Goal: Answer question/provide support

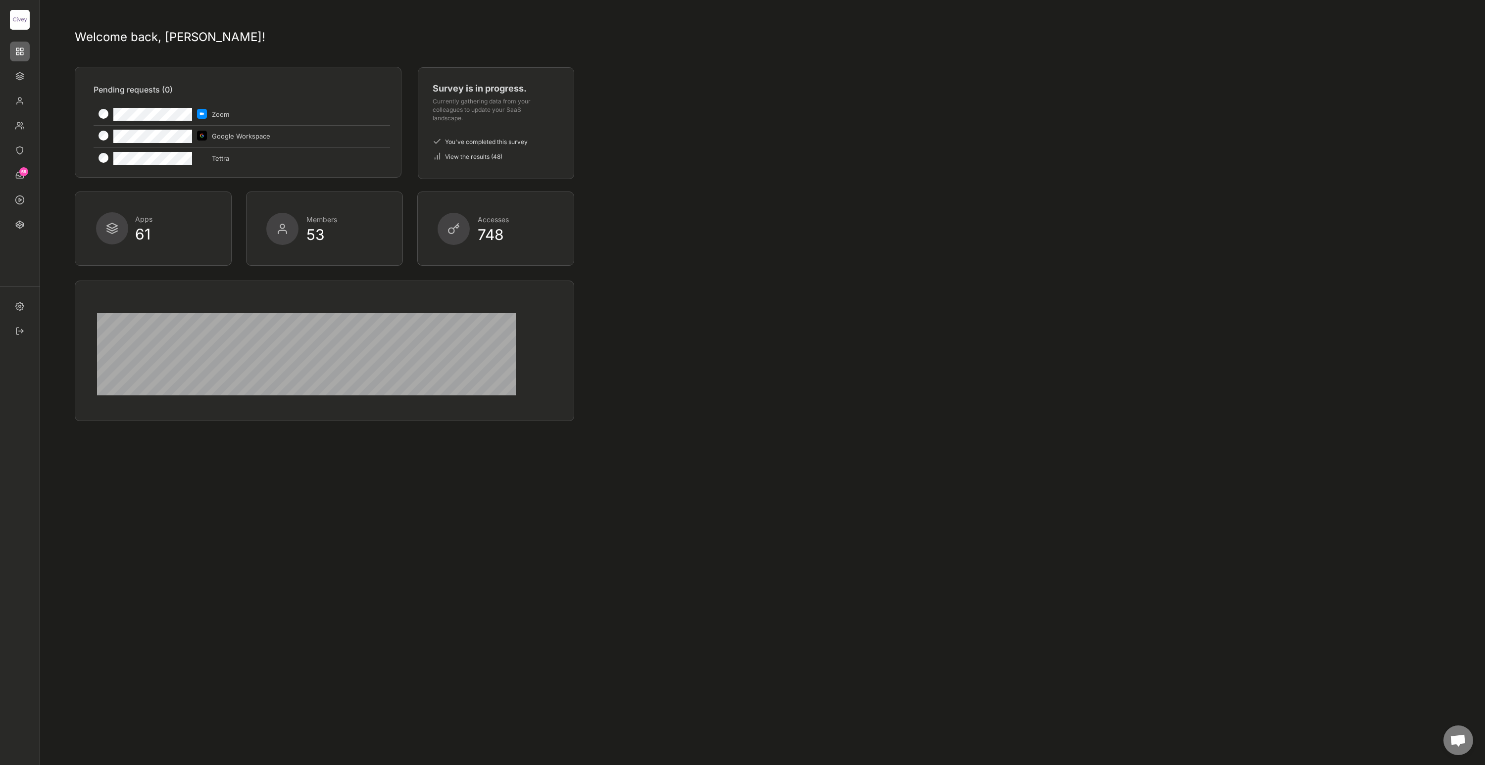
click at [825, 23] on div "Welcome back, [PERSON_NAME]! Pending requests (0) Zoom Google Workspace Tettra …" at bounding box center [760, 702] width 1391 height 1386
click at [868, 110] on div "Welcome back, [PERSON_NAME]! Pending requests (0) Zoom Google Workspace Tettra …" at bounding box center [760, 702] width 1391 height 1386
click at [18, 99] on img at bounding box center [20, 101] width 20 height 20
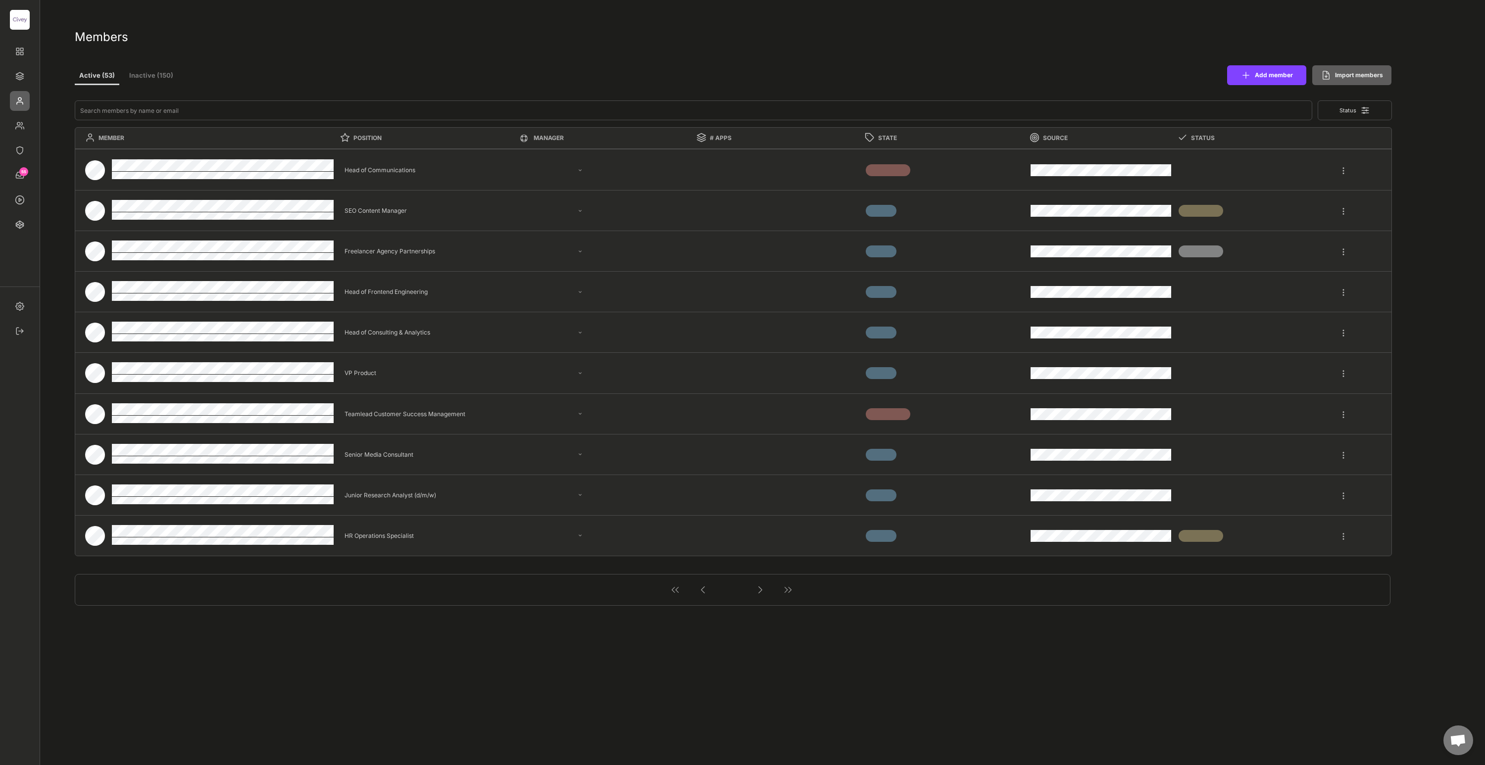
select select ""PLACEHOLDER_1427118222253""
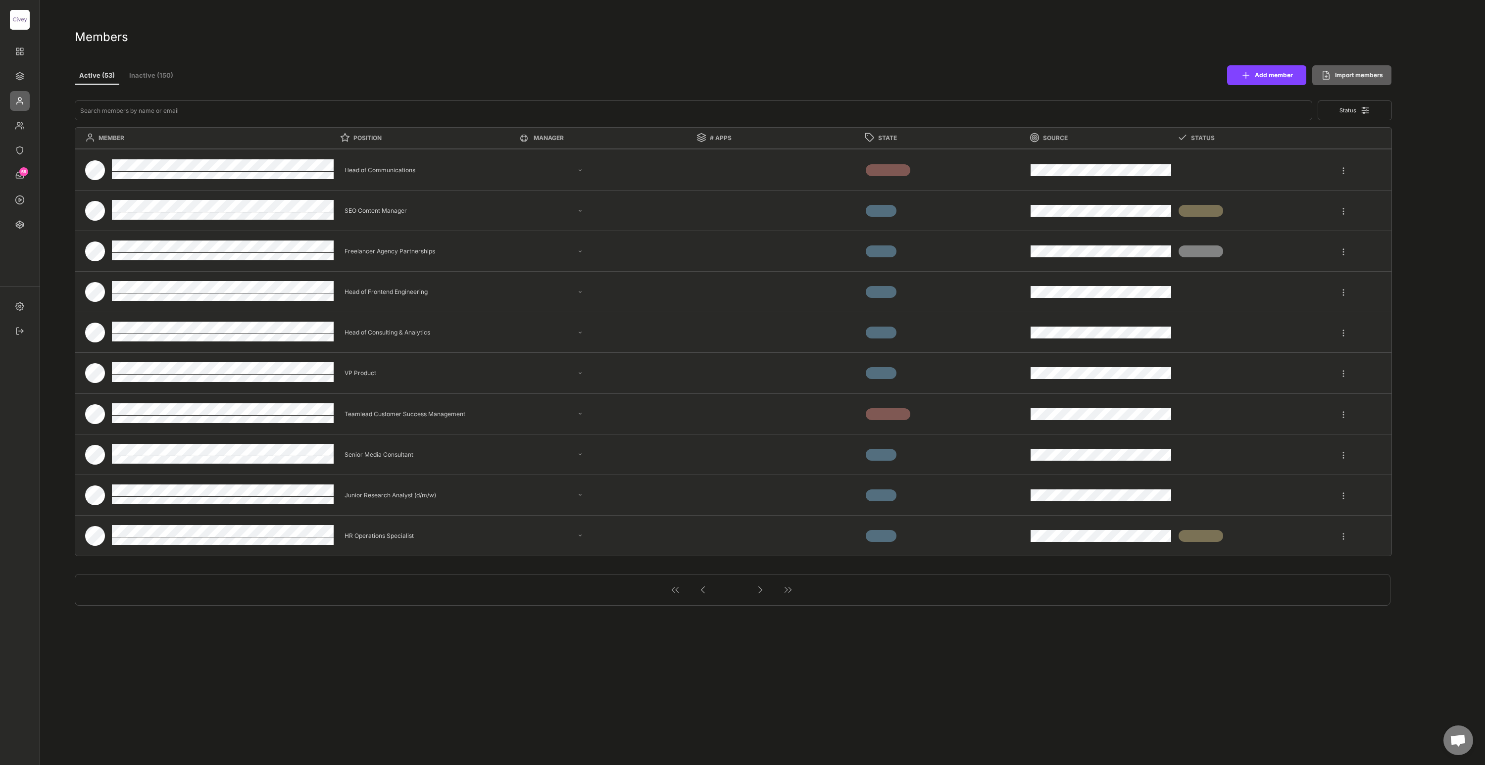
select select ""PLACEHOLDER_1427118222253""
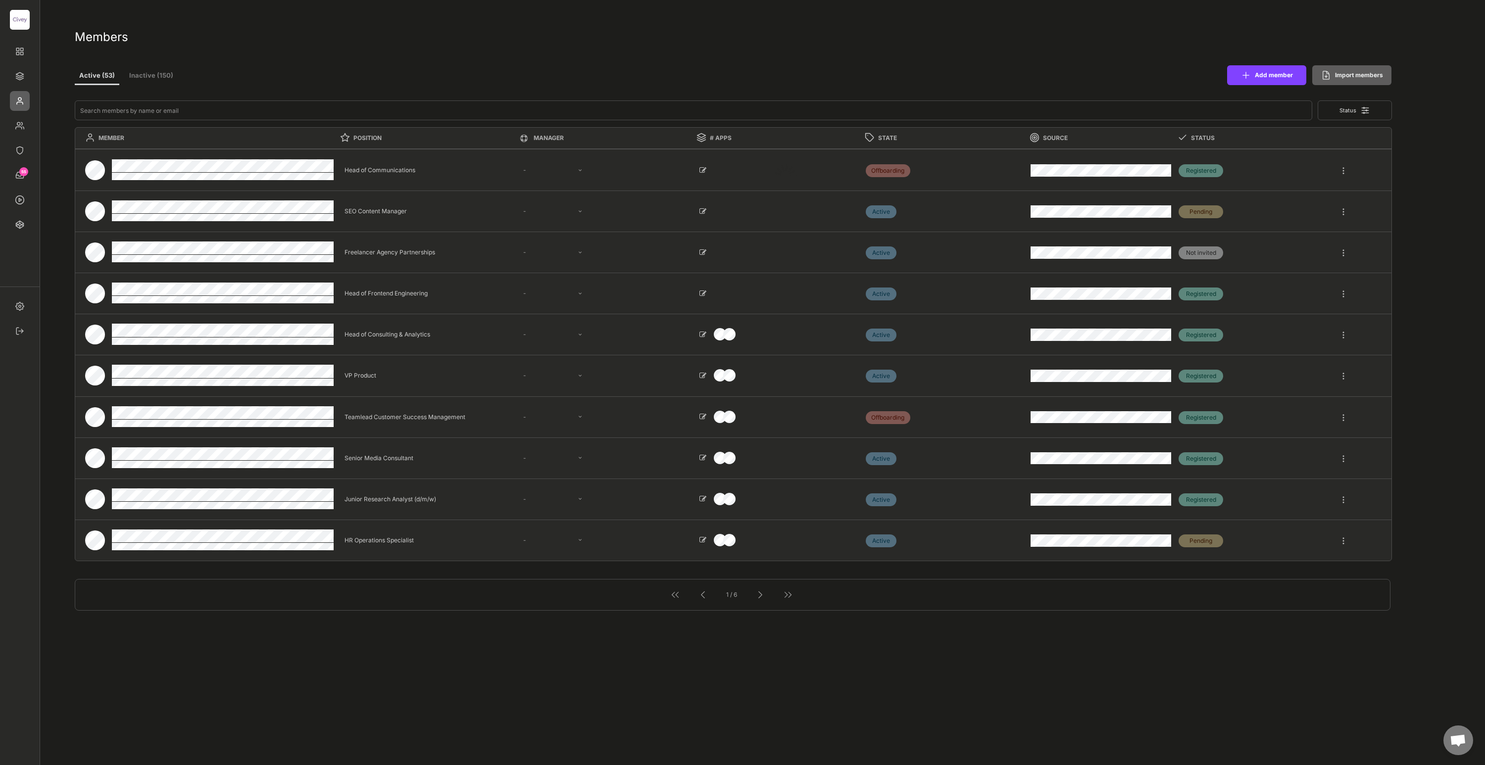
select select ""1348695171700984260__LOOKUP__1663670007019x564514888945238000""
select select ""1348695171700984260__LOOKUP__1685454243483x885876553032334500""
select select ""1348695171700984260__LOOKUP__1685454246191x206206890644339070""
select select ""1348695171700984260__LOOKUP__1685454241539x155971200502052830""
select select ""1348695171700984260__LOOKUP__1685454240367x298783333466597440""
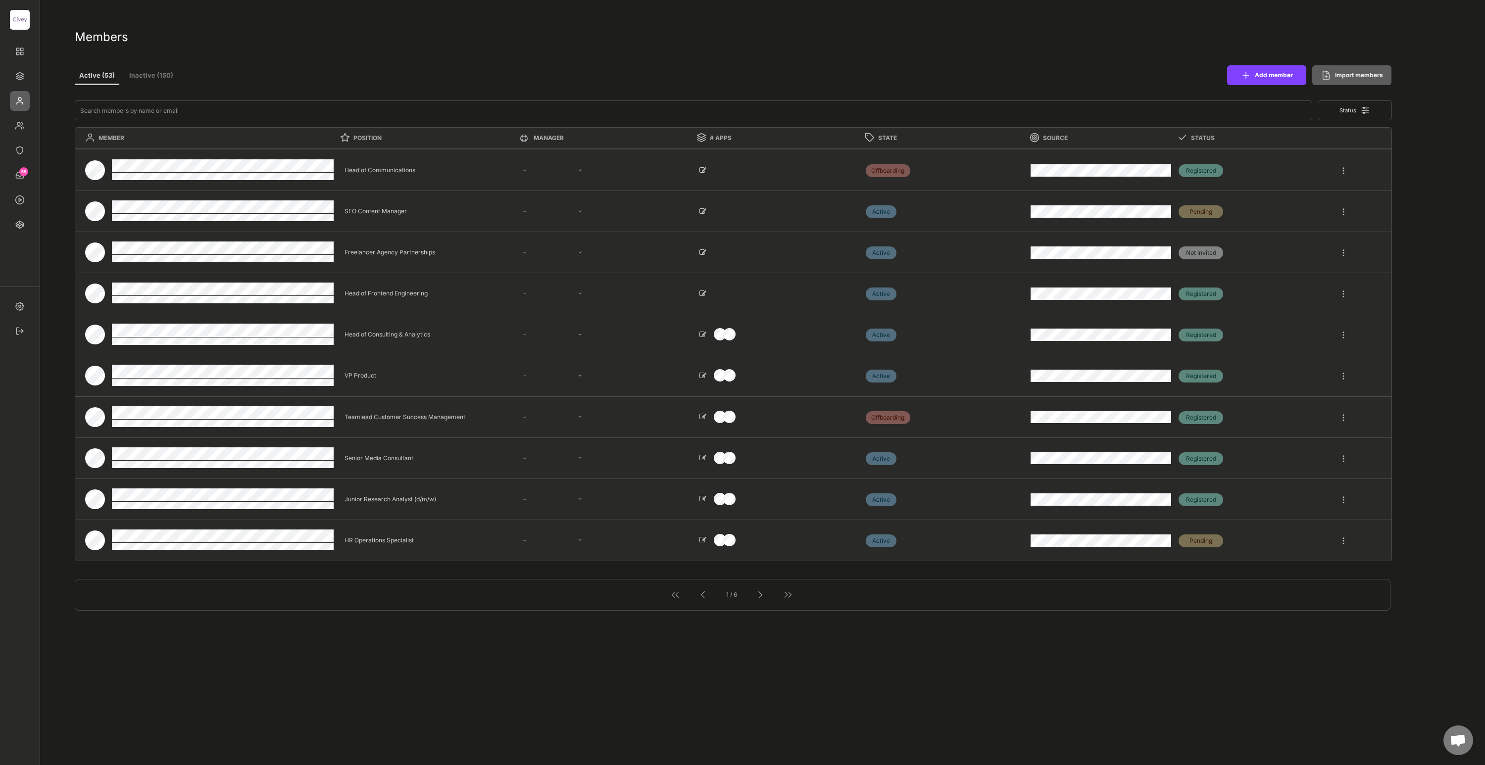
select select ""1348695171700984260__LOOKUP__1663670007019x564514888945238000""
select select ""1348695171700984260__LOOKUP__1685454242265x384190135337719500""
select select ""1348695171700984260__LOOKUP__1685454242569x161413480024510180""
select select ""1348695171700984260__LOOKUP__1685454237751x398771038012473400""
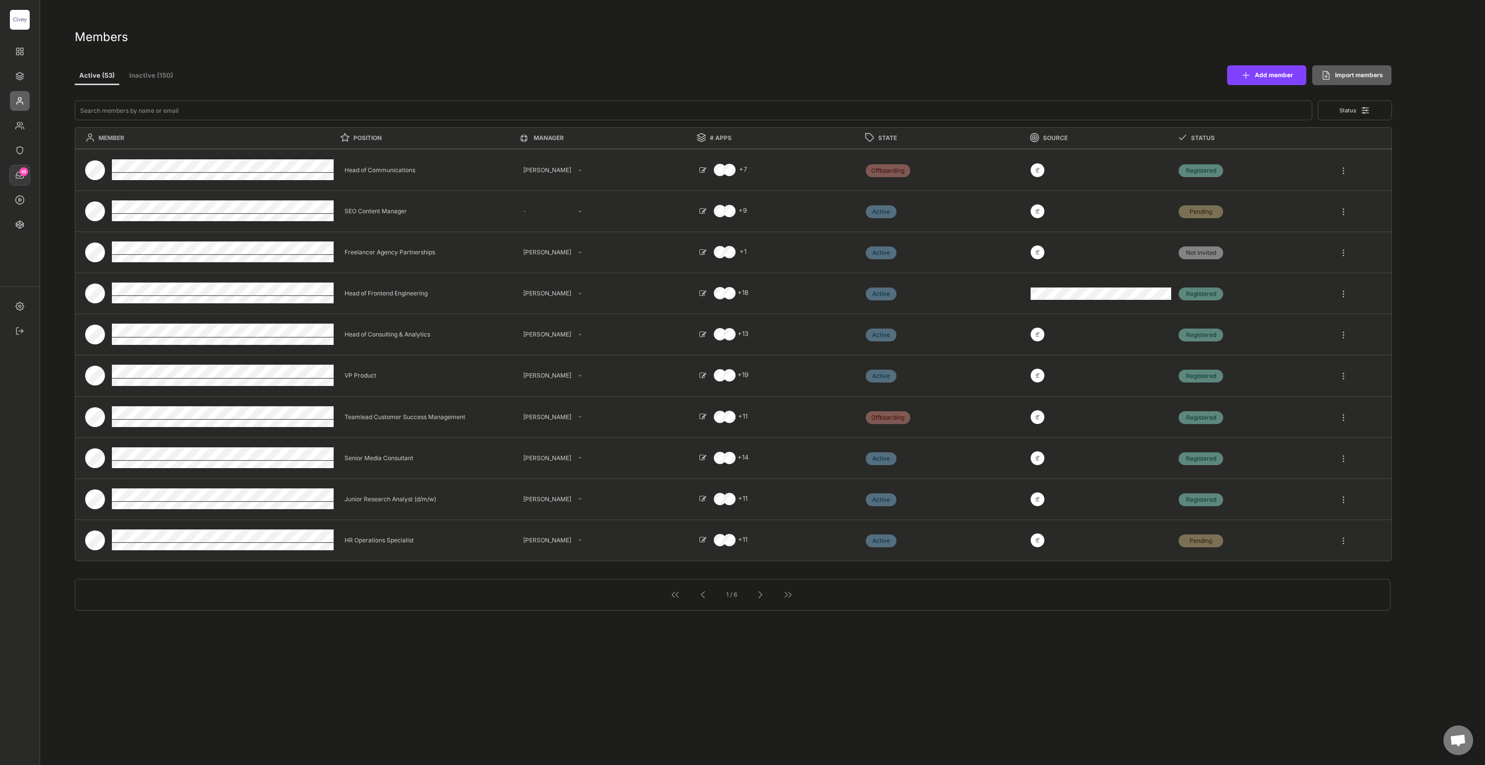
click at [20, 178] on img at bounding box center [20, 175] width 20 height 20
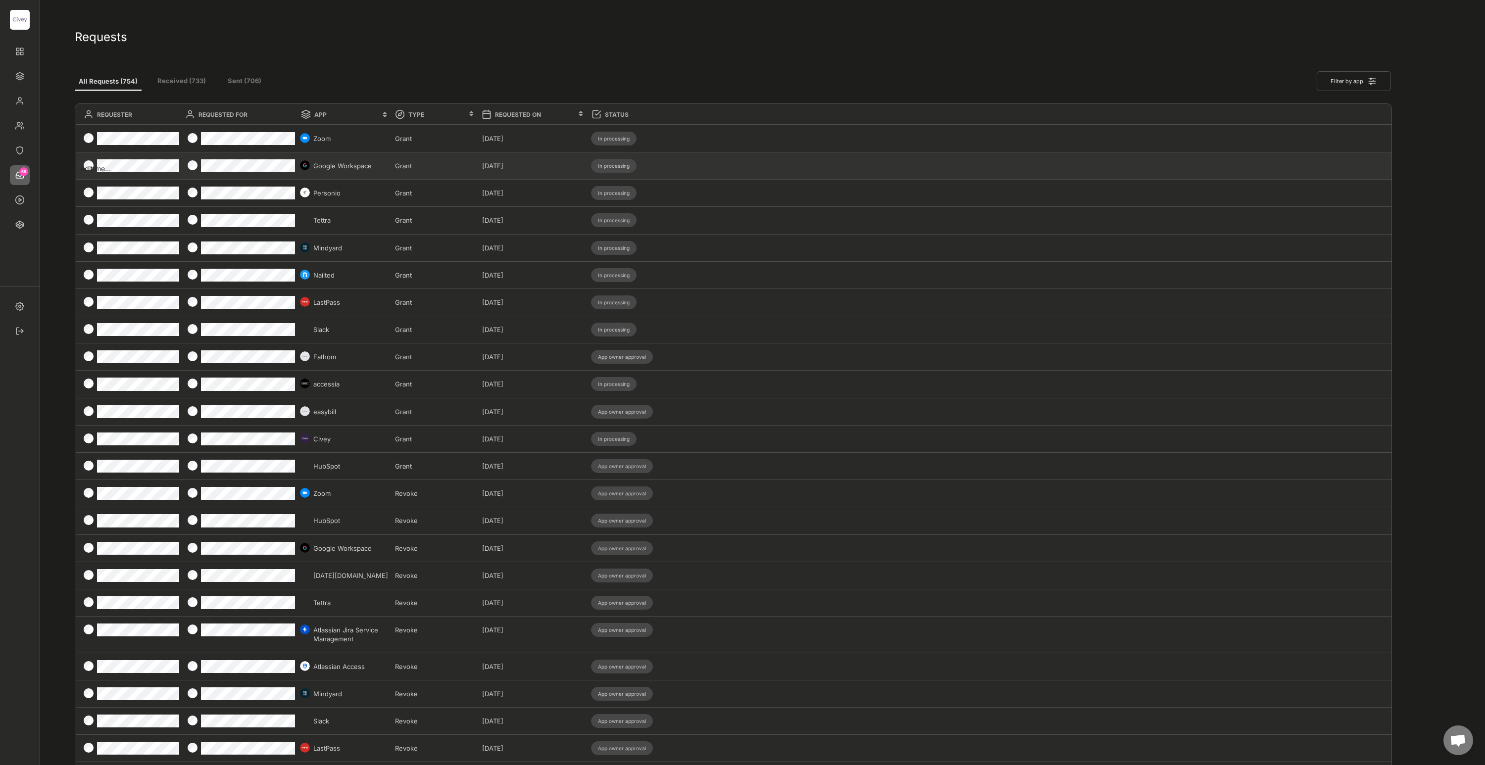
click at [383, 172] on div "Google Workspace" at bounding box center [342, 165] width 95 height 27
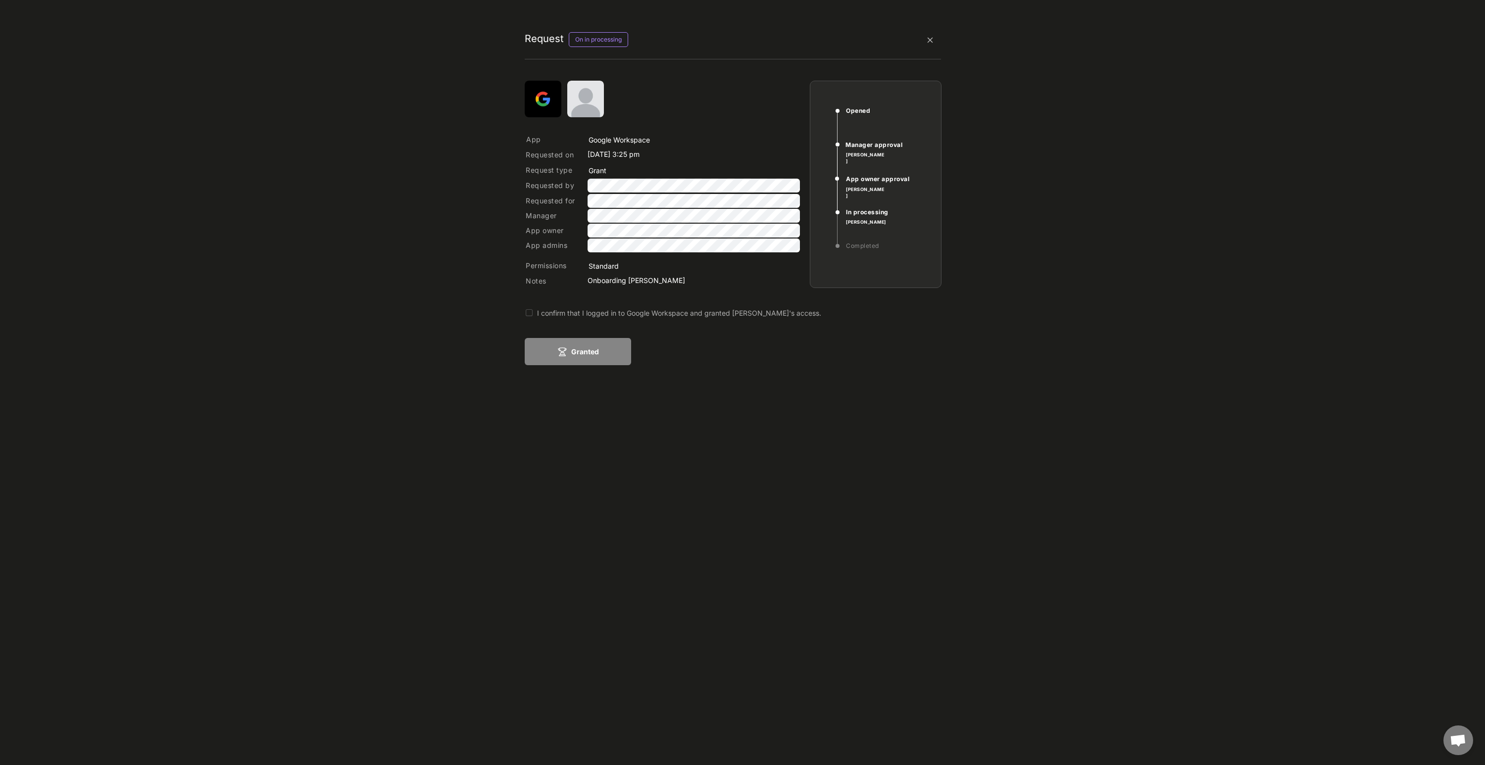
click at [557, 314] on div "I confirm that I logged in to Google Workspace and granted [PERSON_NAME]'s acce…" at bounding box center [718, 313] width 363 height 10
click at [587, 347] on button "Granted" at bounding box center [578, 351] width 106 height 27
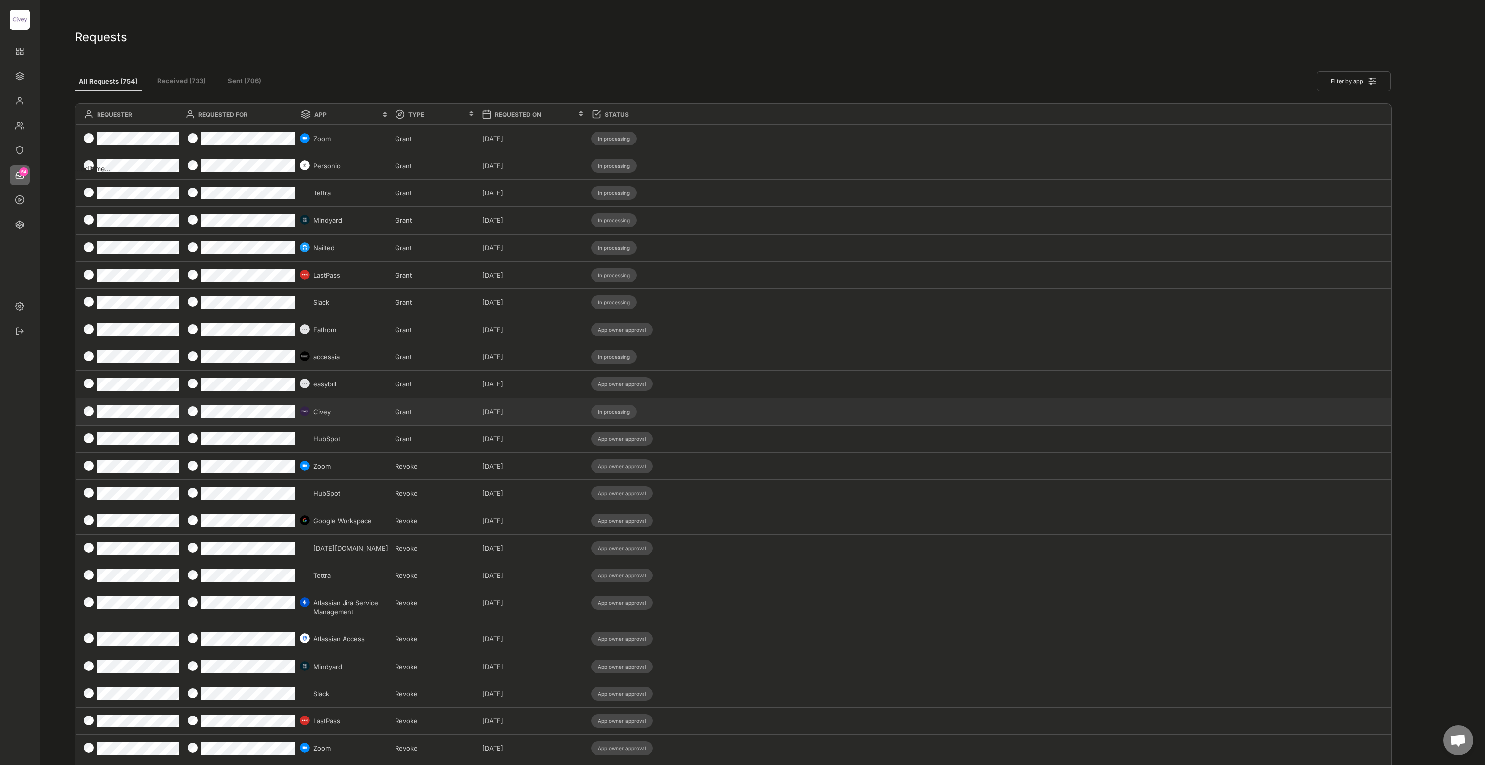
click at [356, 410] on div "Civey" at bounding box center [351, 411] width 76 height 9
type input "Civey"
type input "Grant"
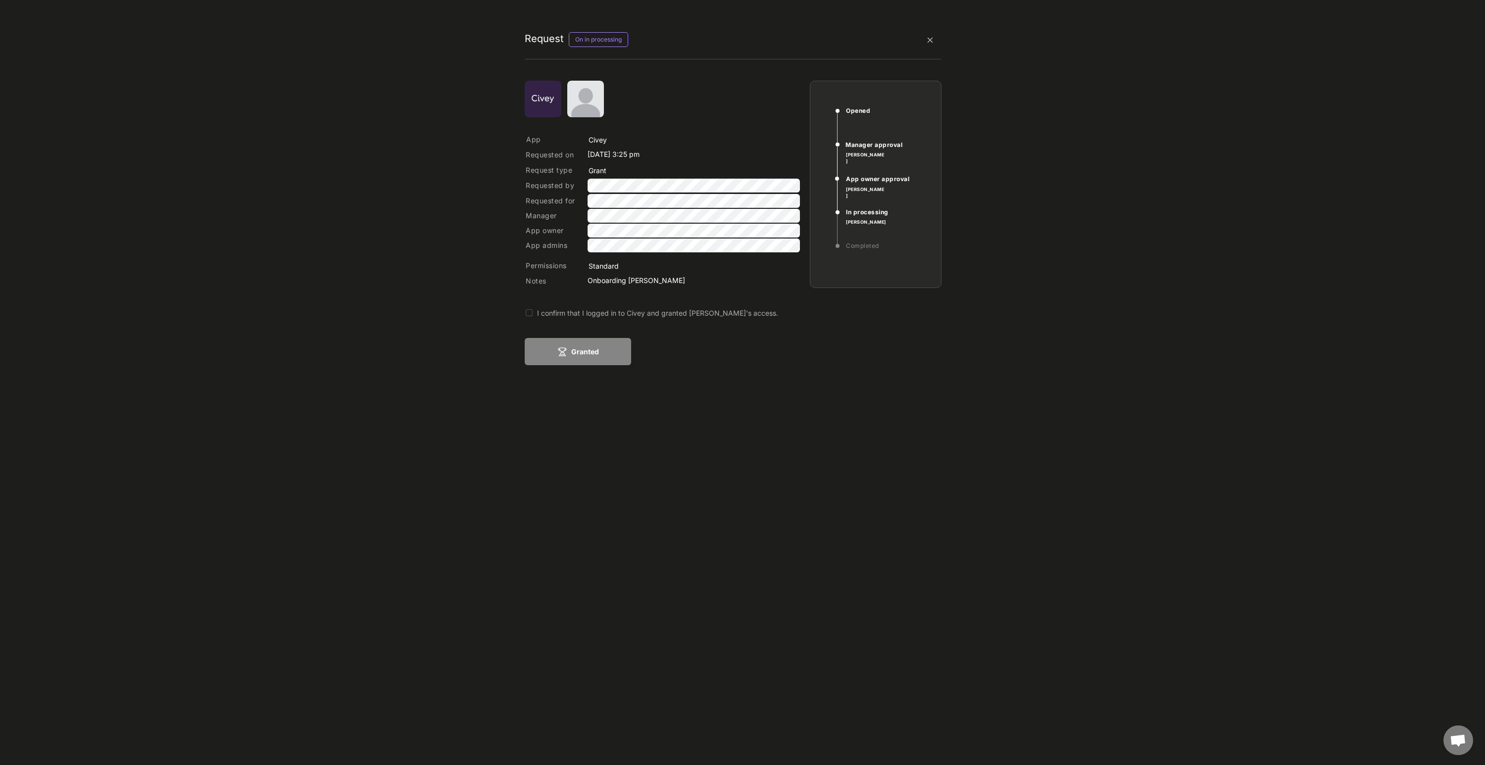
click at [571, 314] on div "I confirm that I logged in to Civey and granted [PERSON_NAME]'s access." at bounding box center [718, 313] width 363 height 10
click at [578, 355] on button "Granted" at bounding box center [578, 351] width 106 height 27
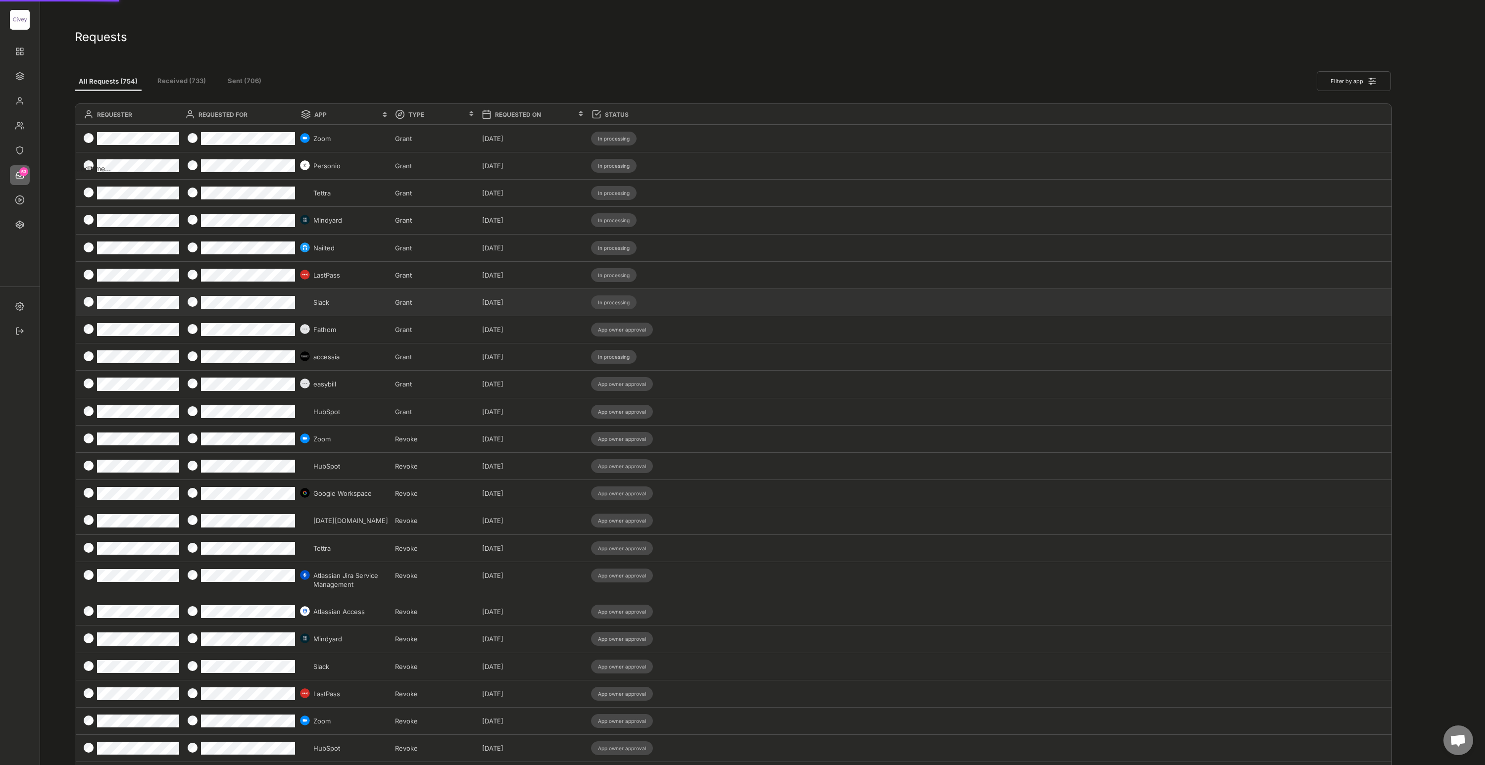
type input "Slack"
type input "Grant"
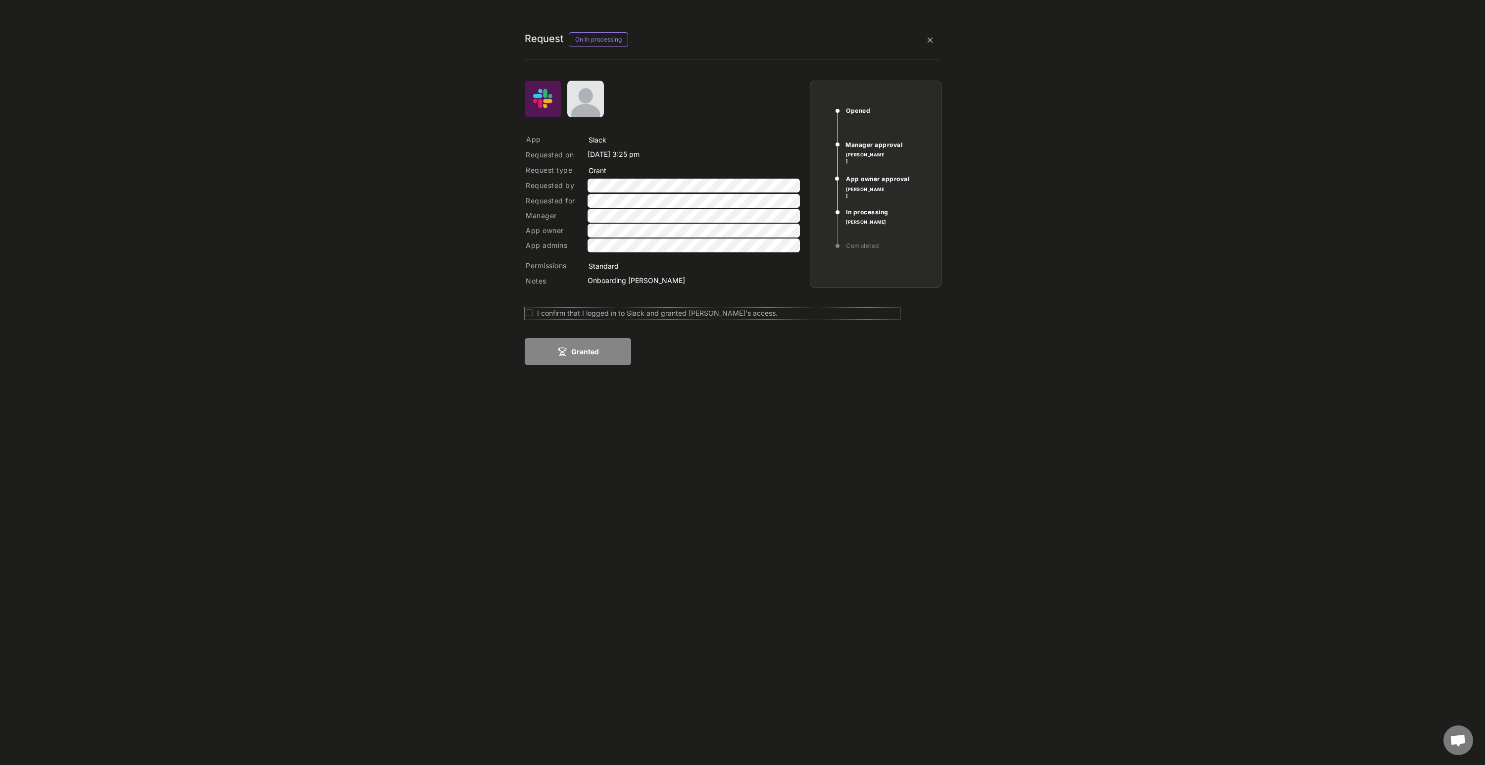
click at [548, 315] on div "I confirm that I logged in to Slack and granted [PERSON_NAME]'s access." at bounding box center [718, 313] width 363 height 10
click at [570, 355] on button "Granted" at bounding box center [578, 351] width 106 height 27
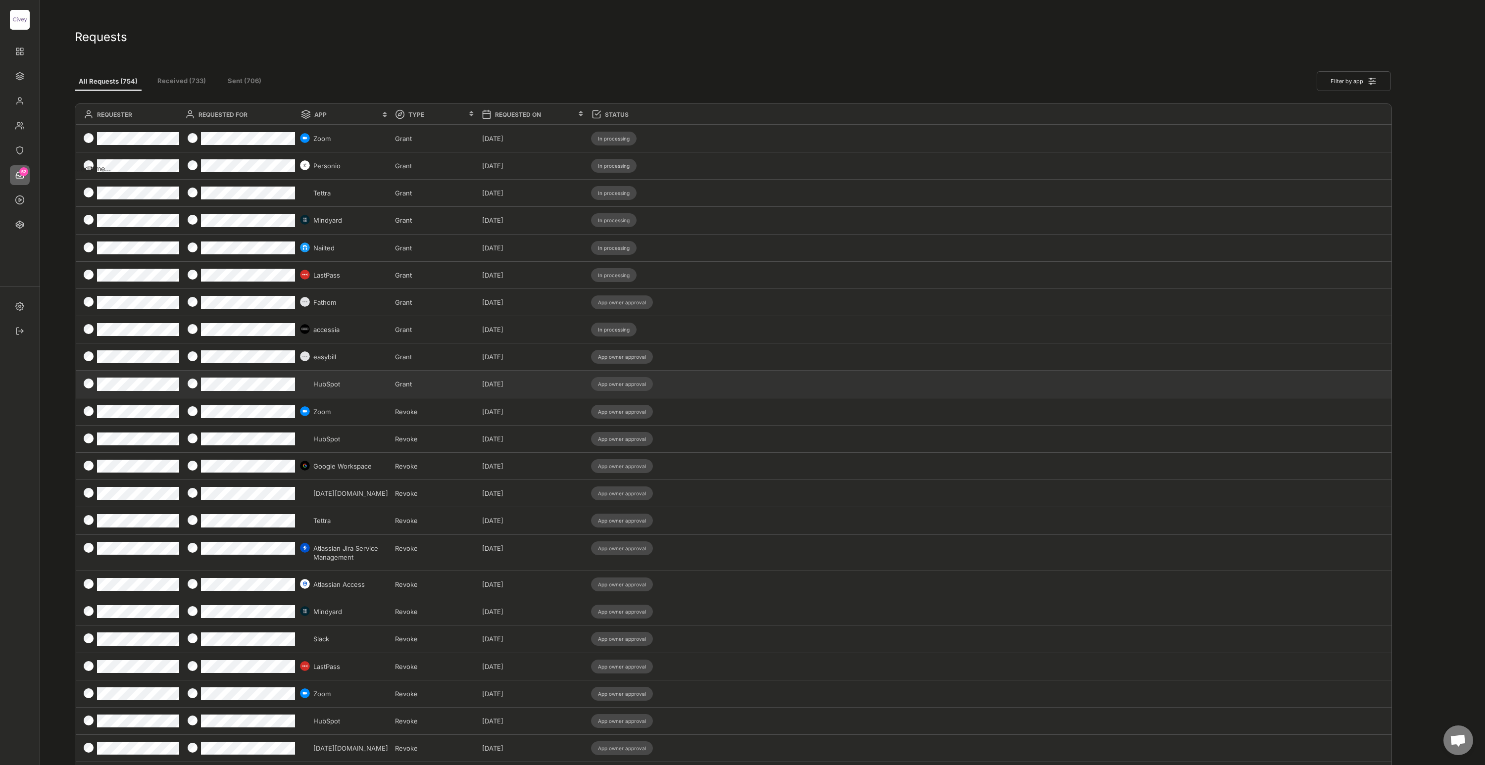
click at [442, 387] on div "Grant" at bounding box center [436, 384] width 82 height 9
type input "HubSpot"
type input "Grant"
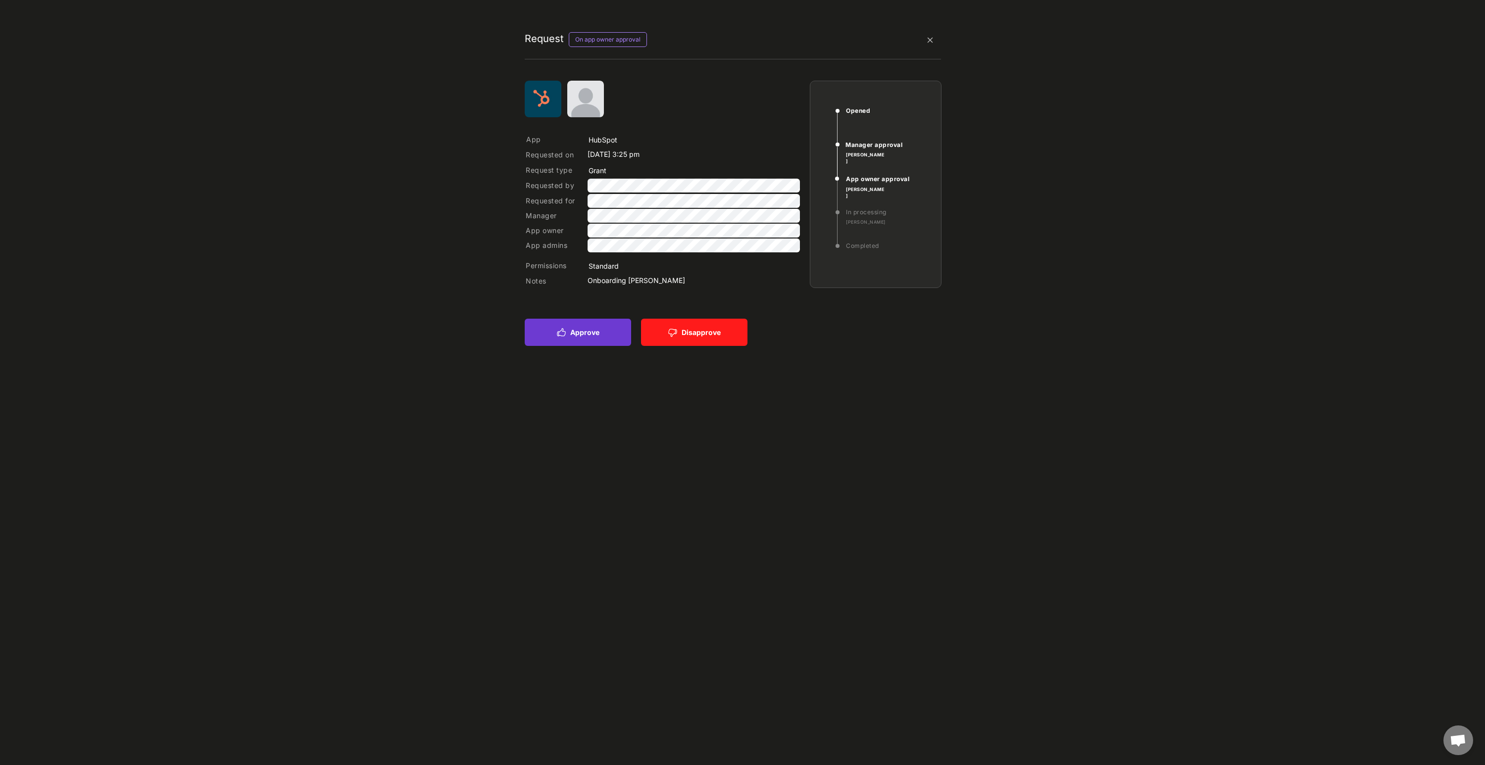
click at [582, 334] on button "Approve" at bounding box center [578, 332] width 106 height 27
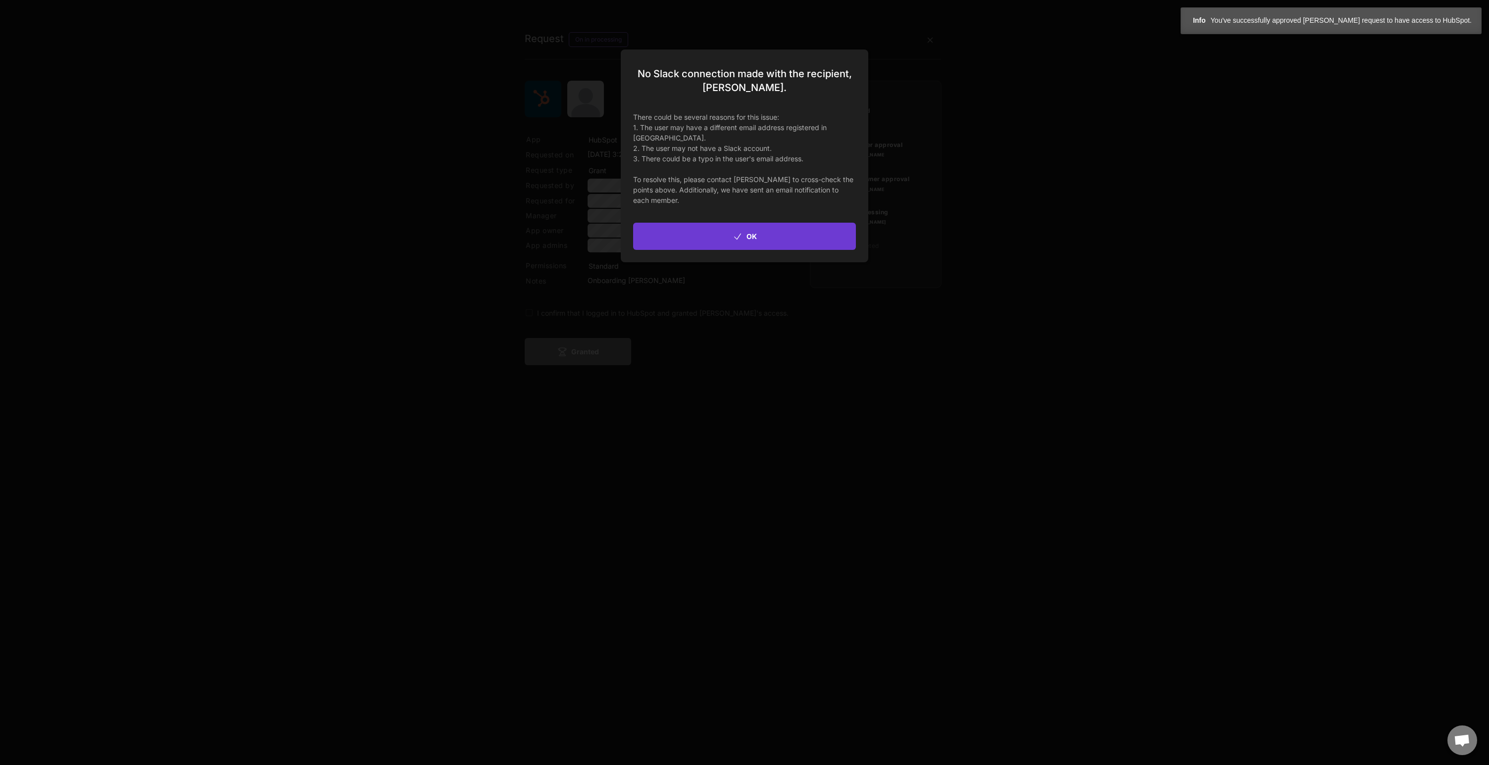
click at [764, 236] on button "OK" at bounding box center [744, 236] width 223 height 27
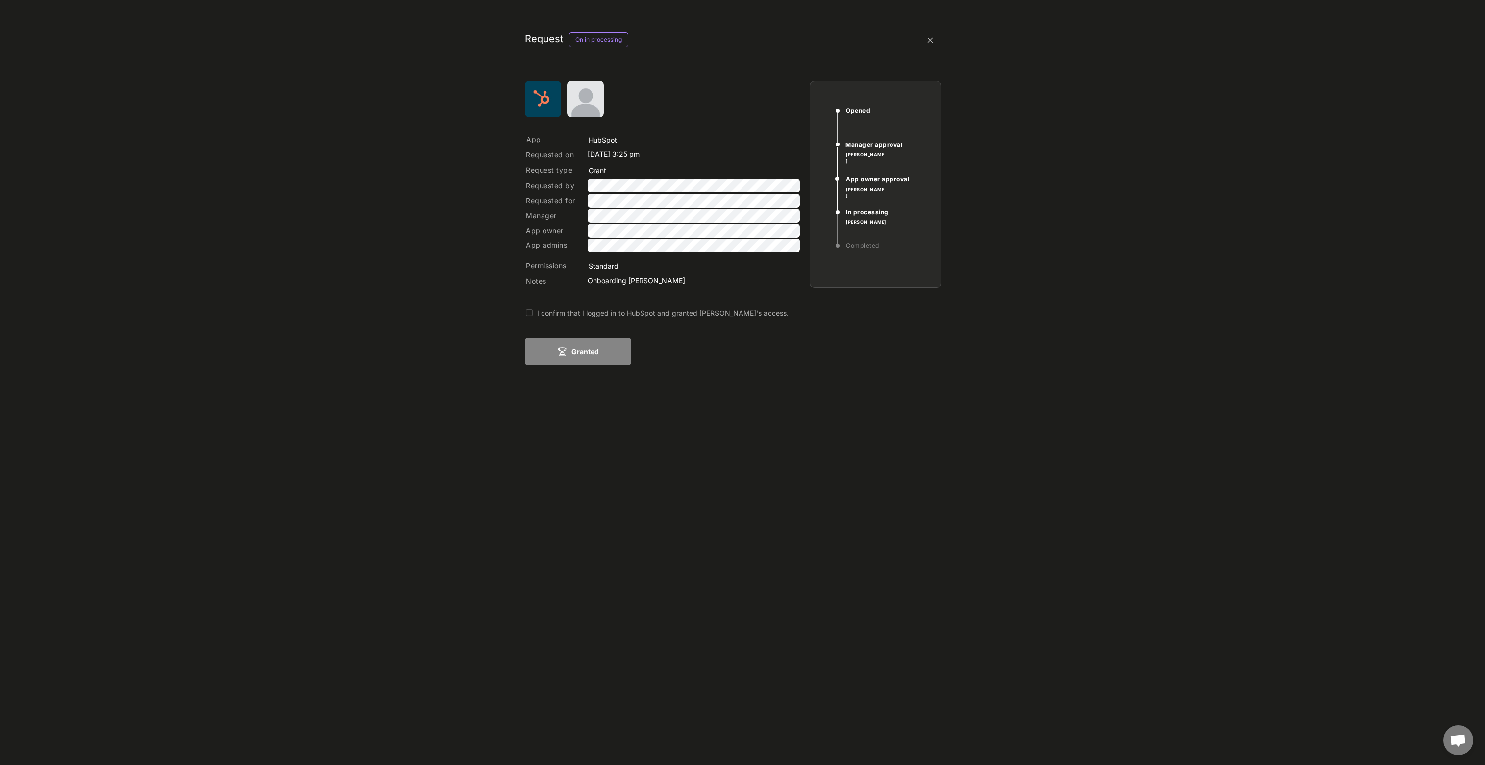
click at [562, 314] on div "I confirm that I logged in to HubSpot and granted [PERSON_NAME]'s access." at bounding box center [718, 313] width 363 height 10
click at [566, 349] on icon at bounding box center [562, 351] width 8 height 8
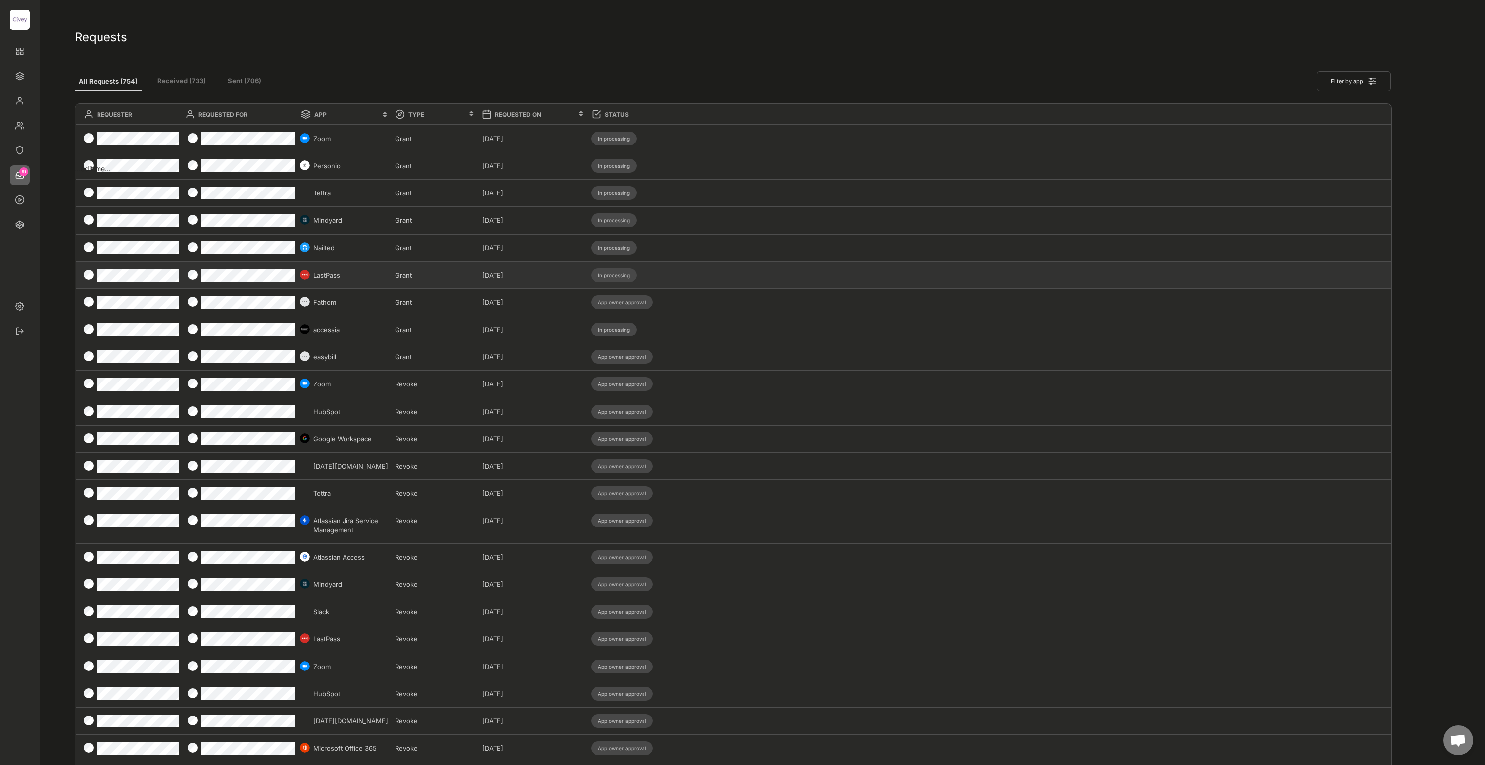
click at [359, 276] on div "LastPass" at bounding box center [351, 275] width 76 height 9
type input "LastPass"
type input "Grant"
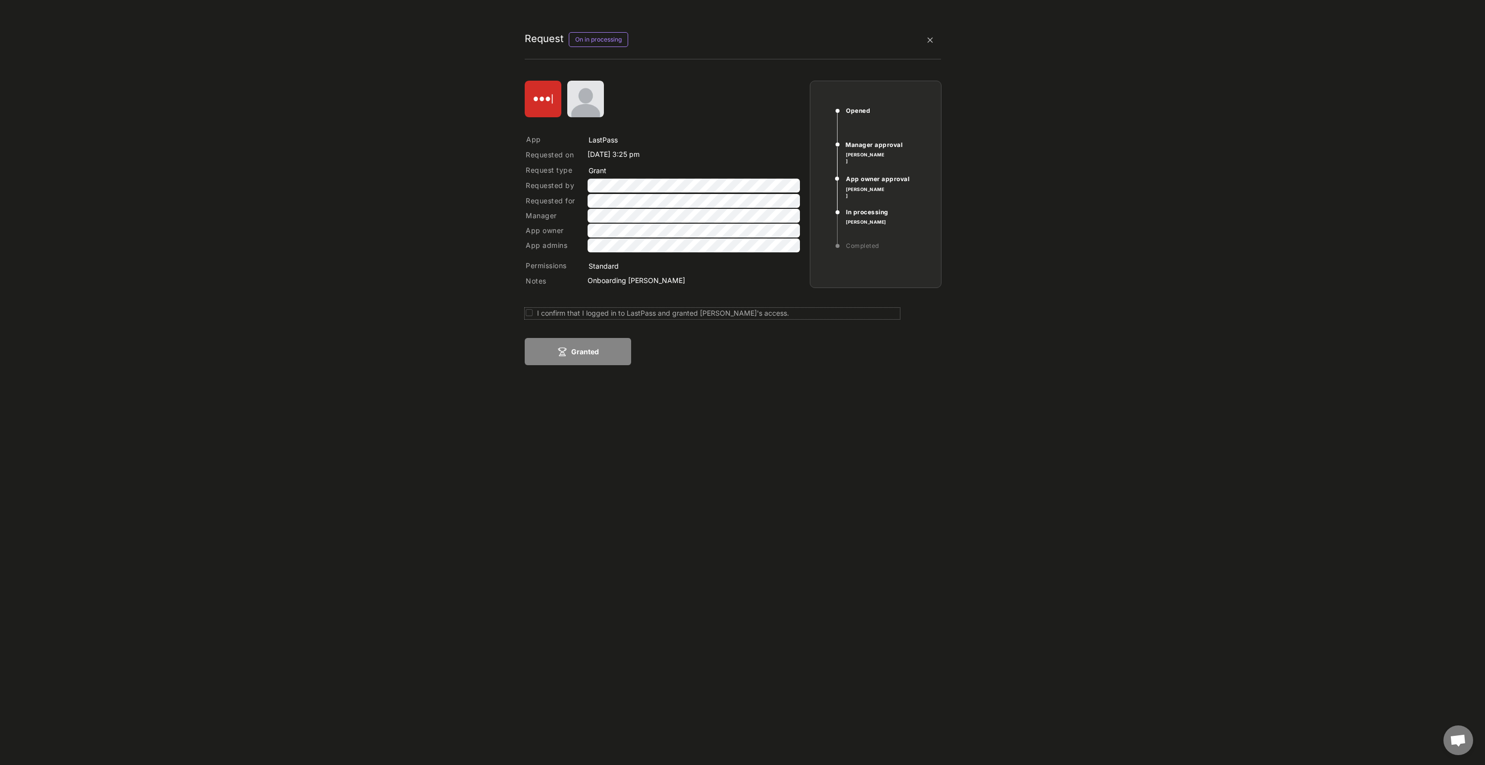
click at [596, 313] on div "I confirm that I logged in to LastPass and granted [PERSON_NAME]'s access." at bounding box center [718, 313] width 363 height 10
click at [592, 346] on button "Granted" at bounding box center [578, 351] width 106 height 27
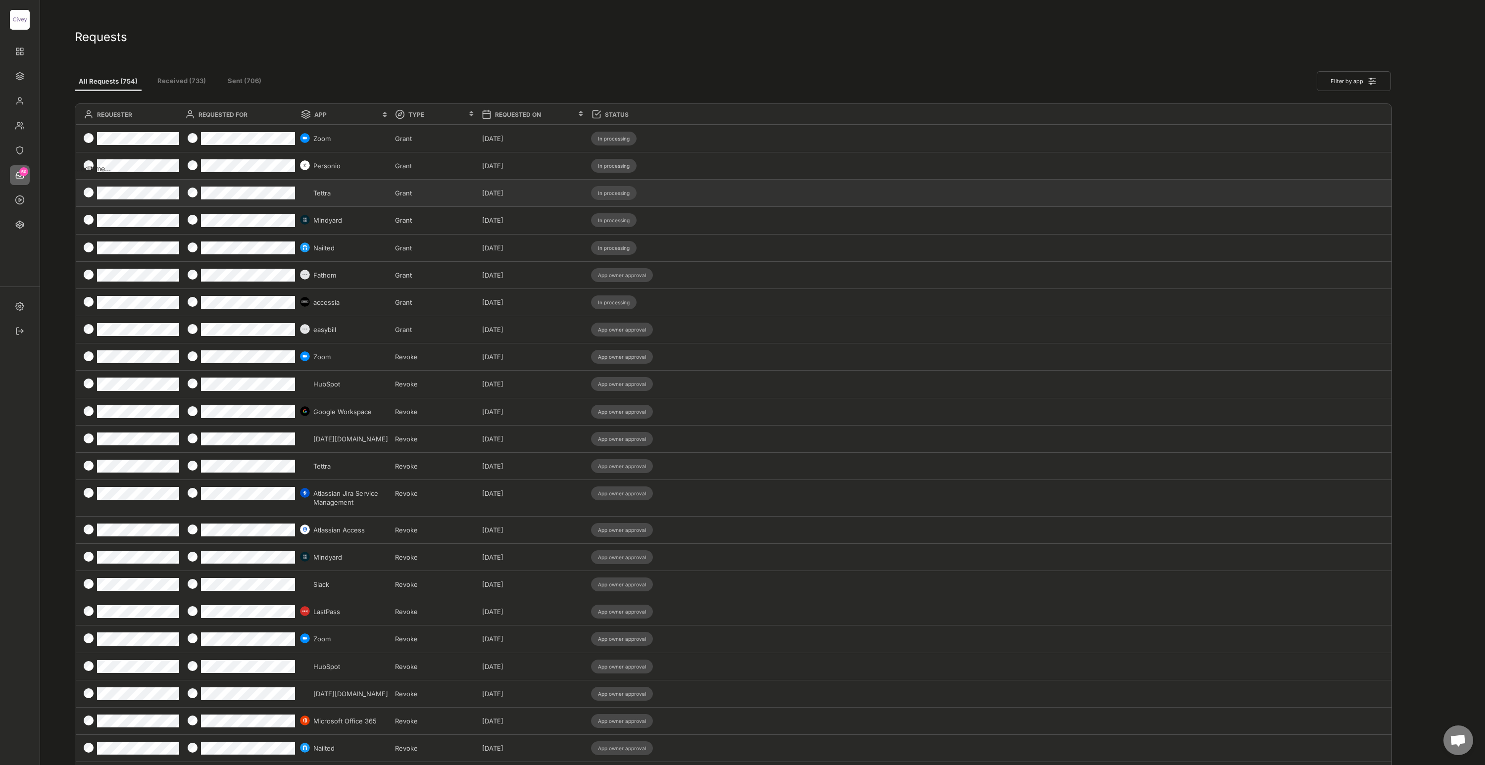
click at [344, 194] on div "Tettra" at bounding box center [351, 193] width 76 height 9
type input "Tettra"
type input "Grant"
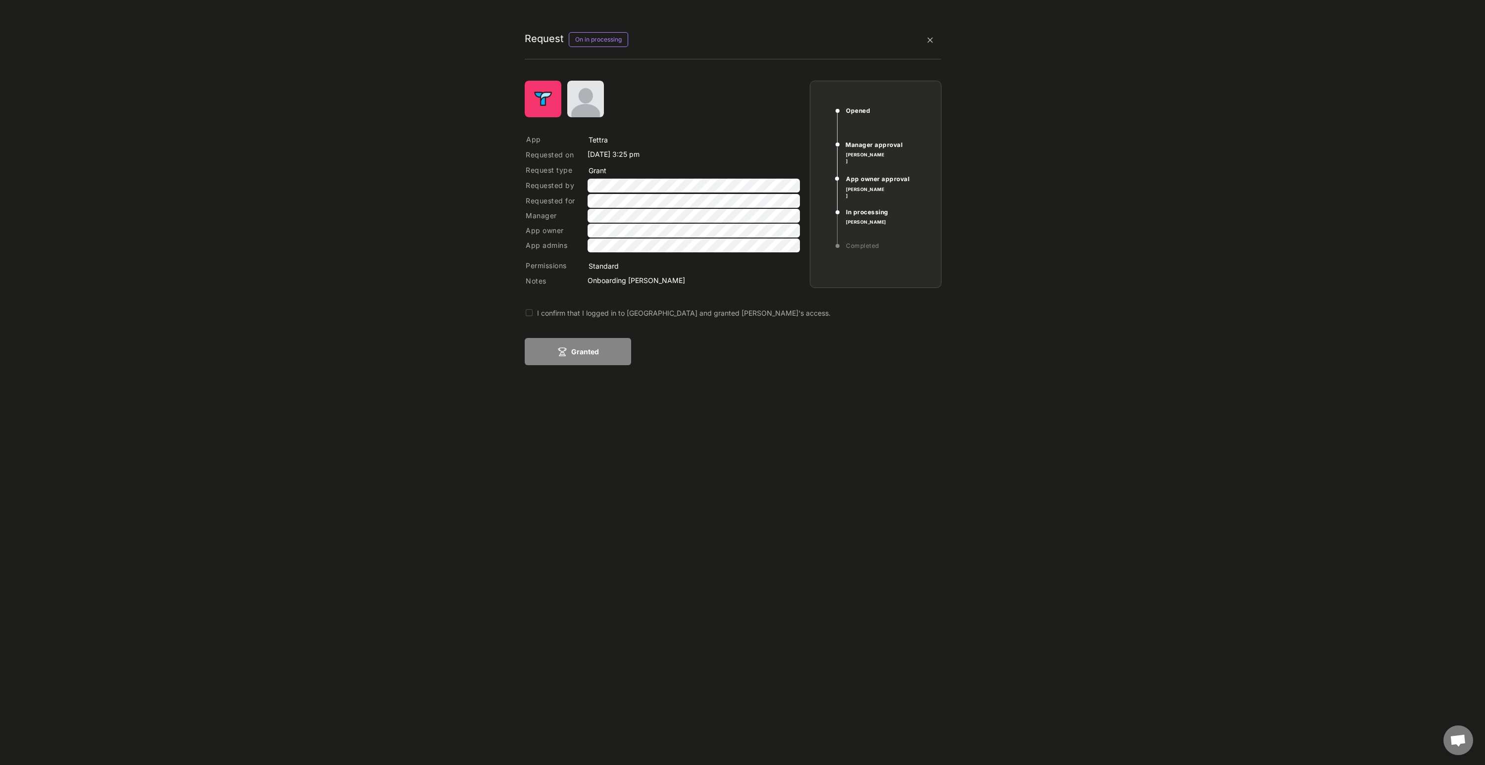
click at [545, 317] on div "I confirm that I logged in to [GEOGRAPHIC_DATA] and granted [PERSON_NAME]'s acc…" at bounding box center [718, 313] width 363 height 10
click at [570, 354] on button "Granted" at bounding box center [578, 351] width 106 height 27
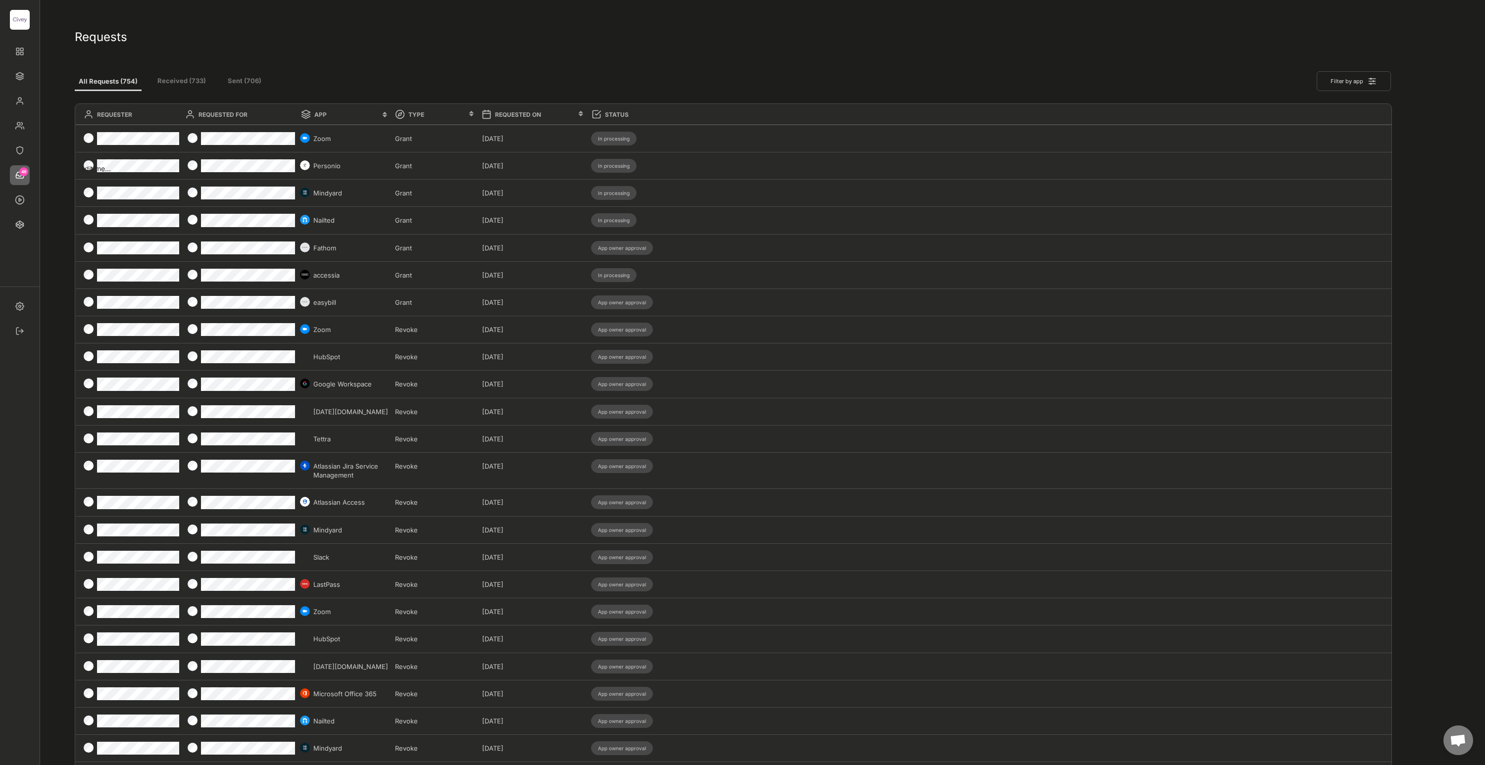
click at [427, 61] on div "All Requests (754) Received (733) Sent (706) Filter by app" at bounding box center [733, 75] width 1317 height 32
click at [451, 136] on div "Grant" at bounding box center [436, 138] width 82 height 9
type input "Zoom"
type input "Grant"
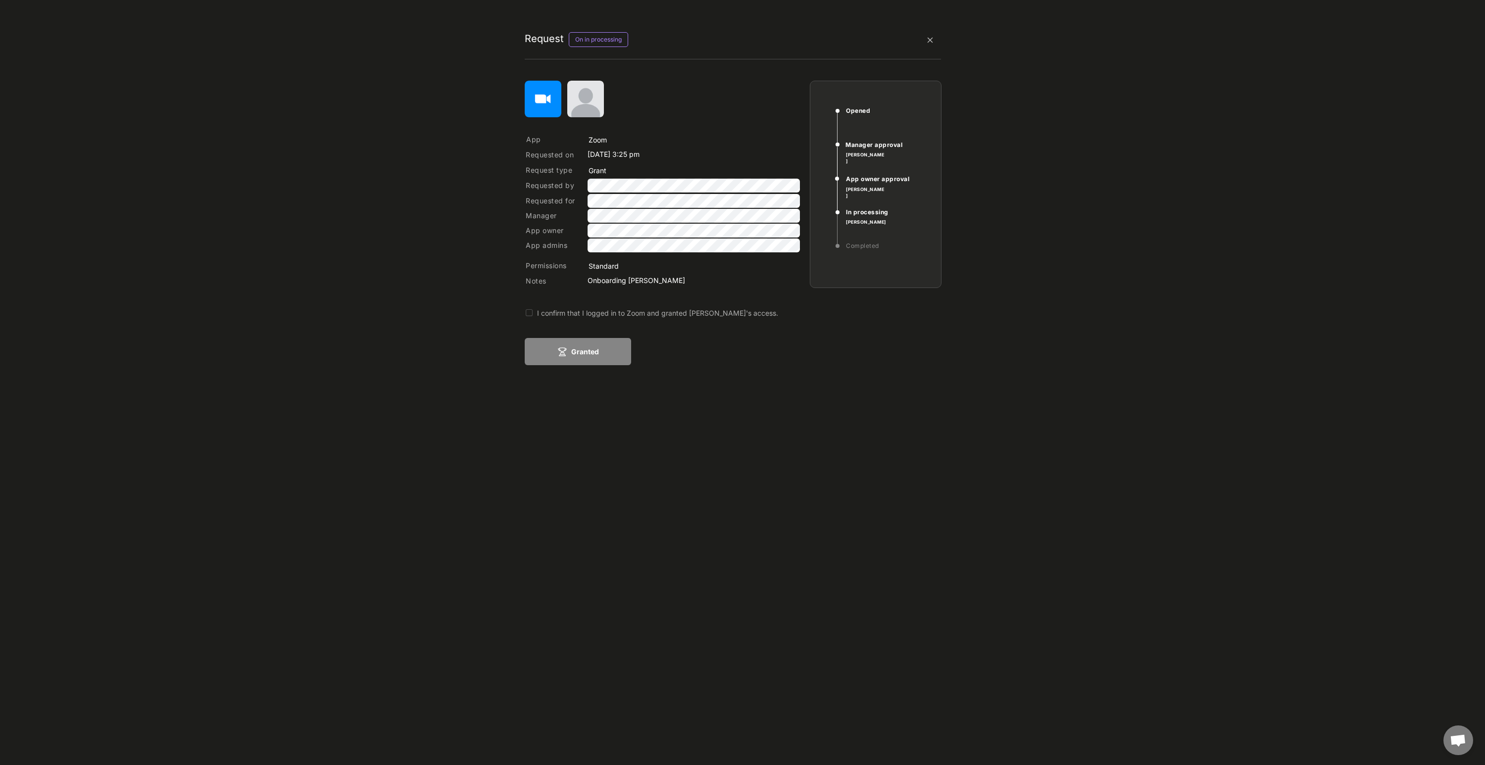
click at [576, 313] on div "I confirm that I logged in to Zoom and granted [PERSON_NAME]'s access." at bounding box center [718, 313] width 363 height 10
click at [561, 348] on icon at bounding box center [562, 352] width 10 height 10
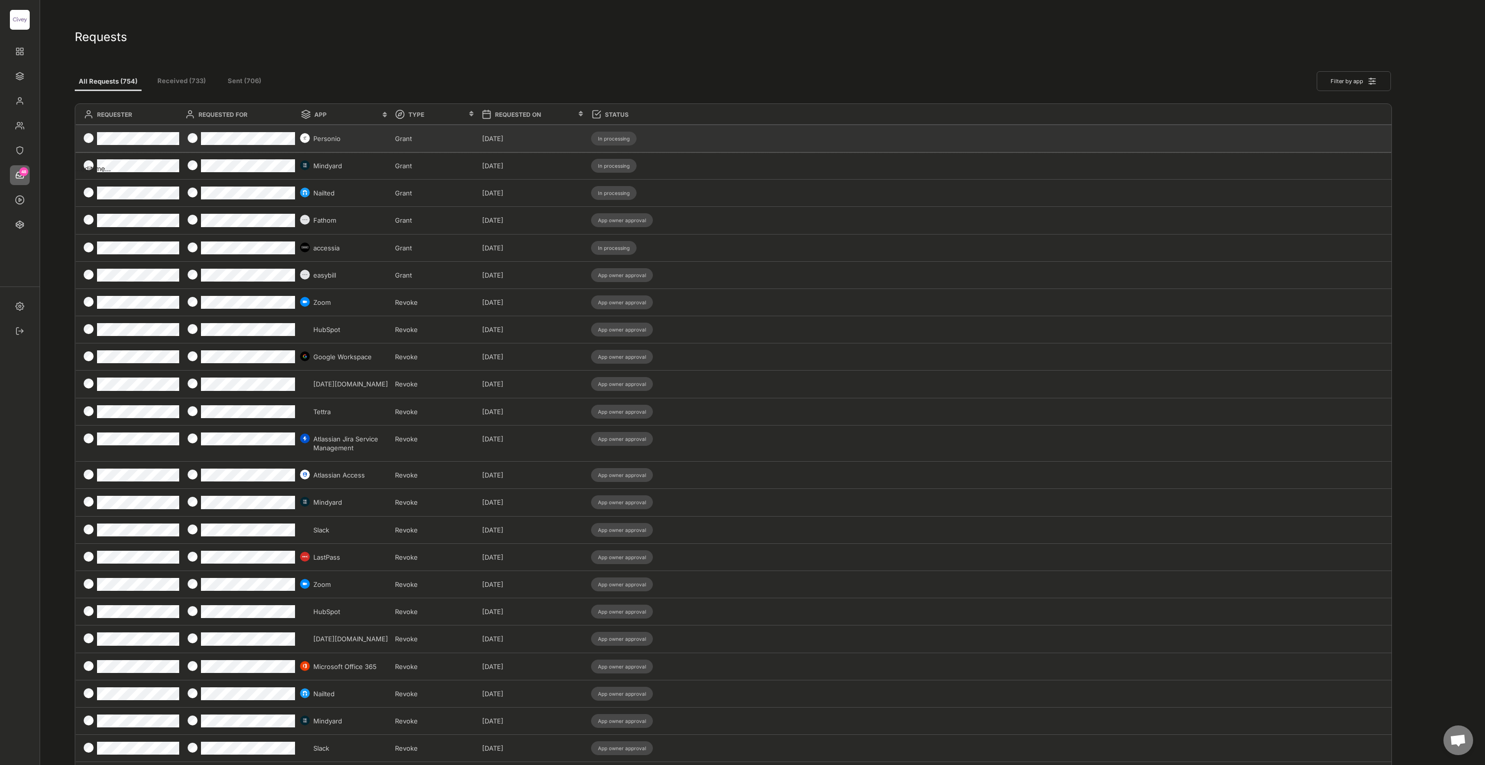
click at [365, 138] on div "Personio" at bounding box center [351, 138] width 76 height 9
type input "Personio"
type input "Grant"
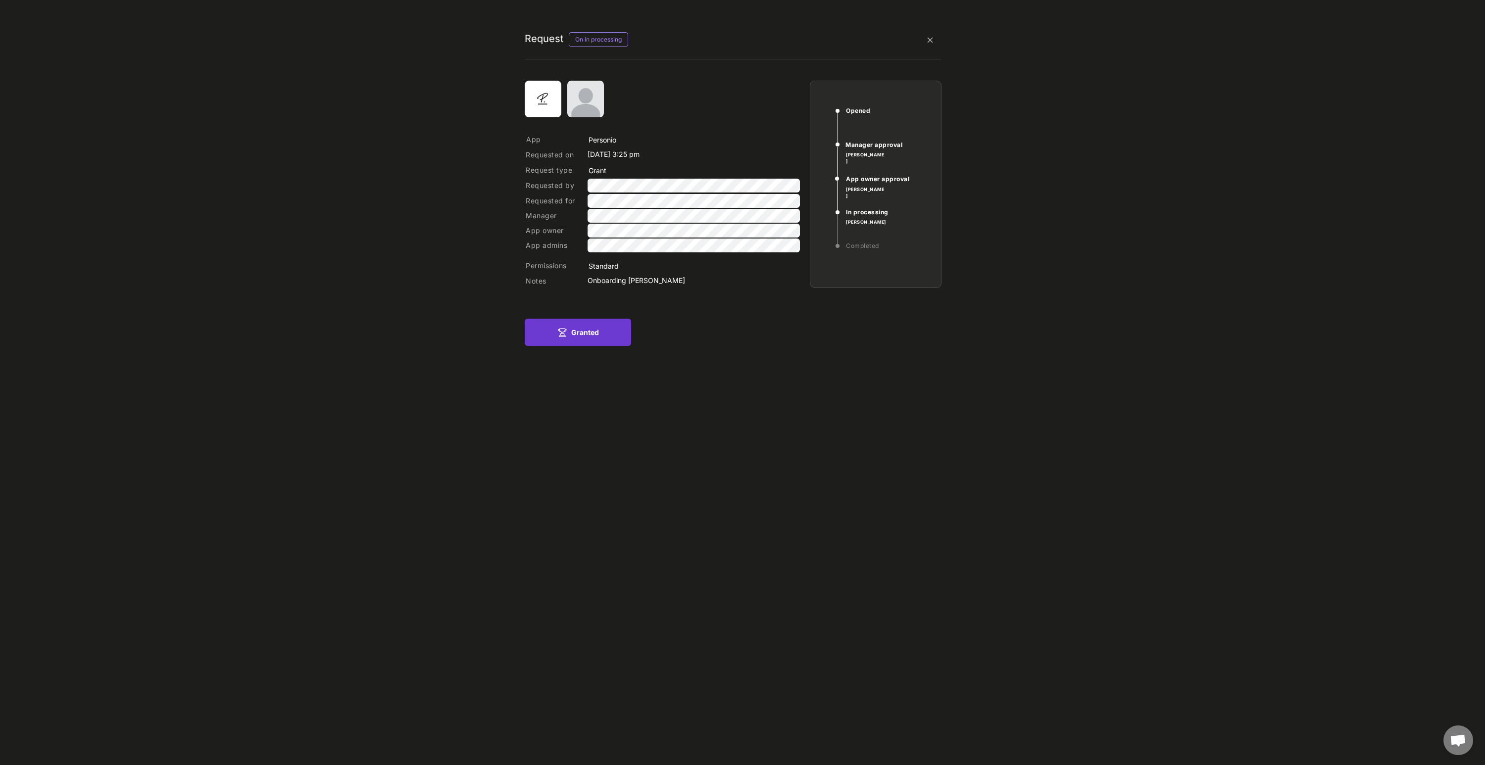
click at [566, 328] on icon at bounding box center [562, 333] width 10 height 10
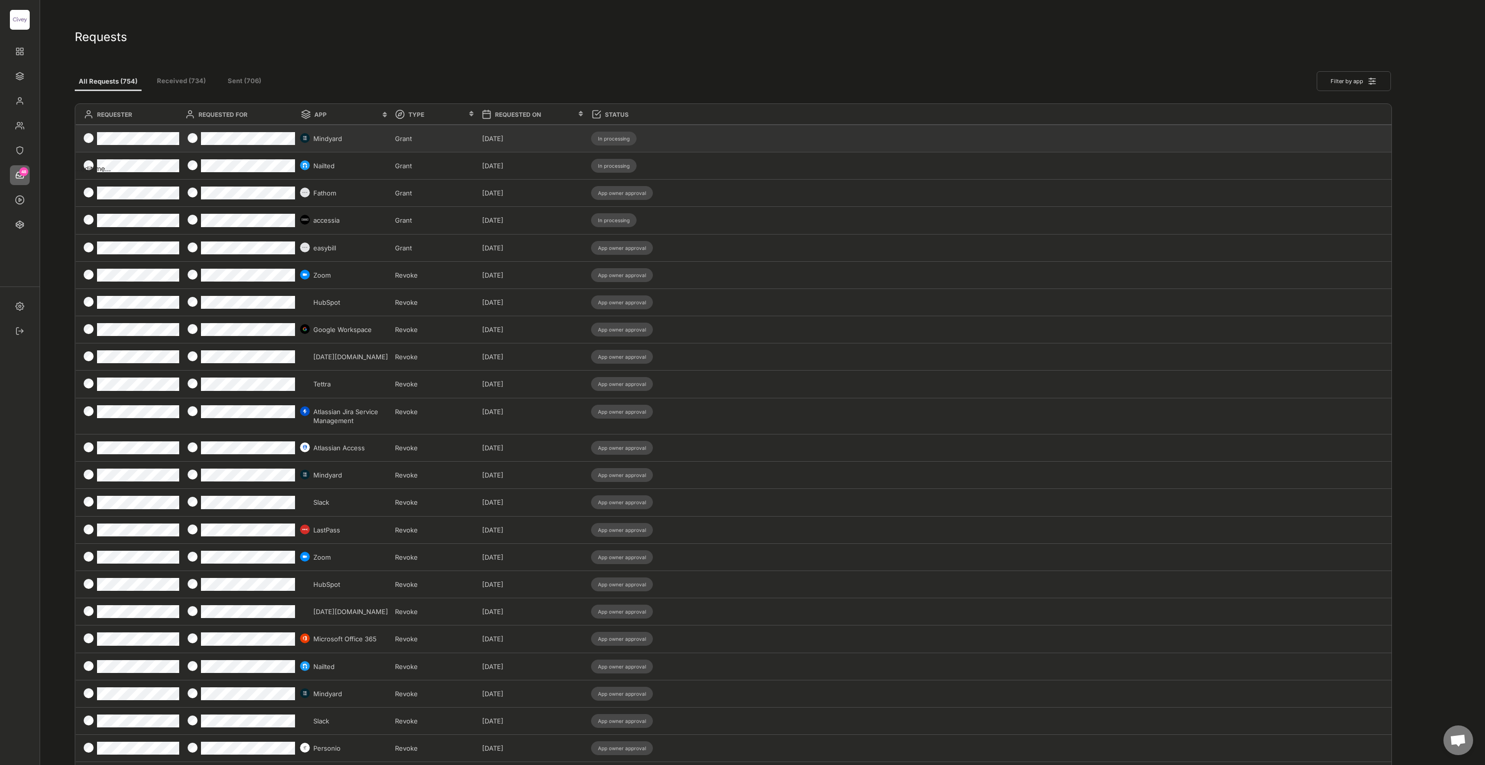
click at [369, 141] on div "Mindyard" at bounding box center [351, 138] width 76 height 9
type input "Mindyard"
type input "Grant"
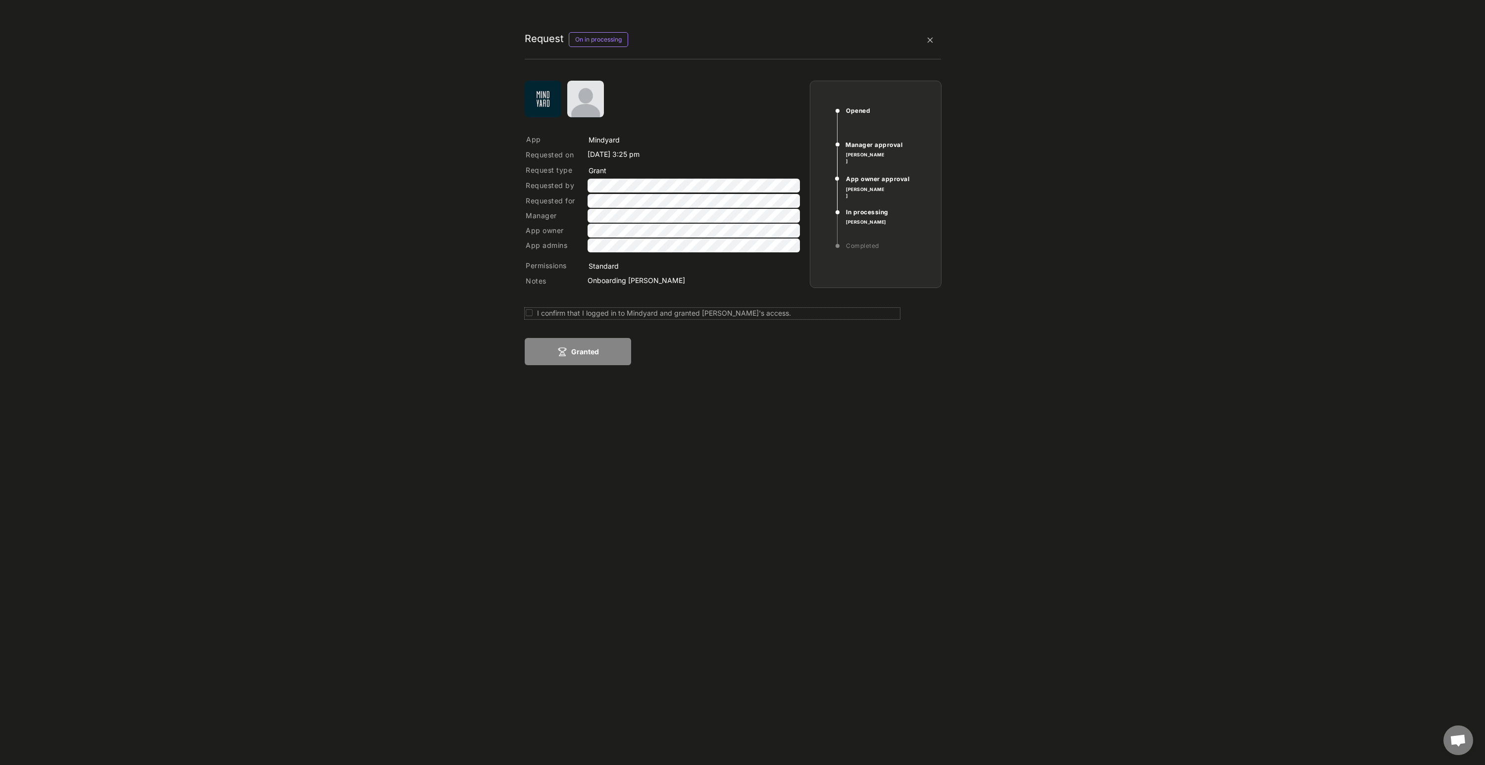
click at [600, 315] on div "I confirm that I logged in to Mindyard and granted [PERSON_NAME]'s access." at bounding box center [718, 313] width 363 height 10
click at [592, 353] on button "Granted" at bounding box center [578, 351] width 106 height 27
